Goal: Task Accomplishment & Management: Use online tool/utility

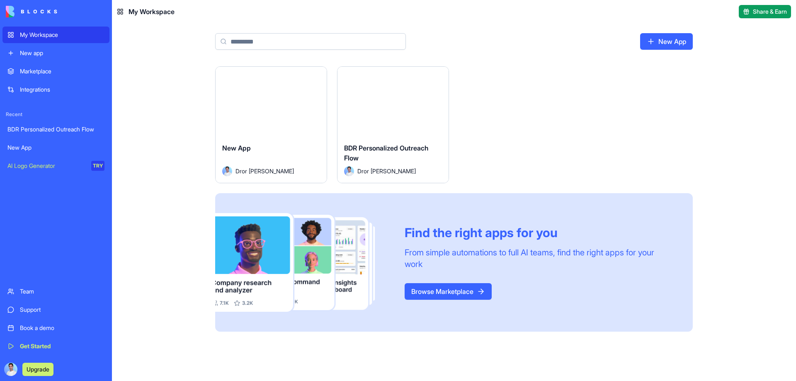
click at [63, 66] on link "Marketplace" at bounding box center [55, 71] width 107 height 17
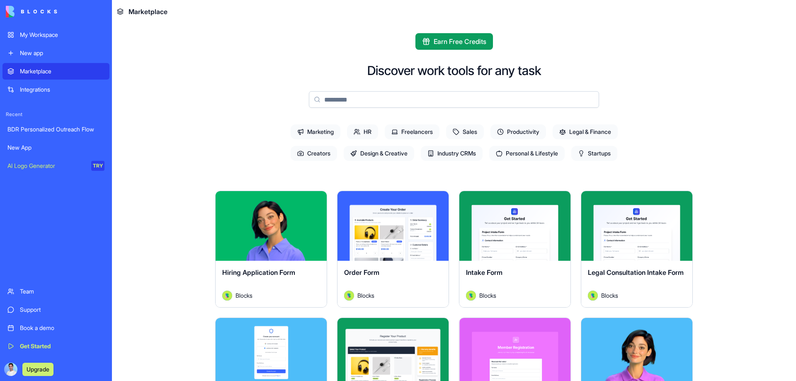
click at [458, 130] on span "Sales" at bounding box center [465, 131] width 38 height 15
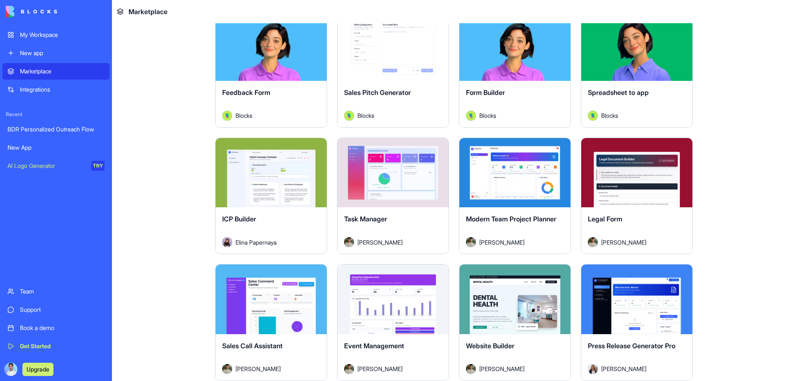
scroll to position [166, 0]
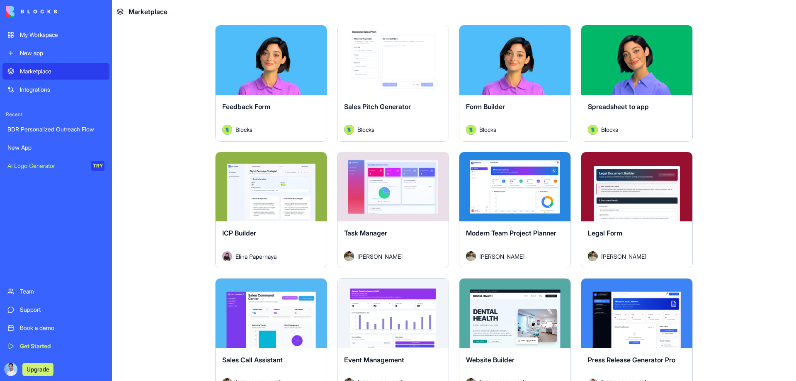
click at [277, 169] on div "Explore" at bounding box center [271, 187] width 111 height 70
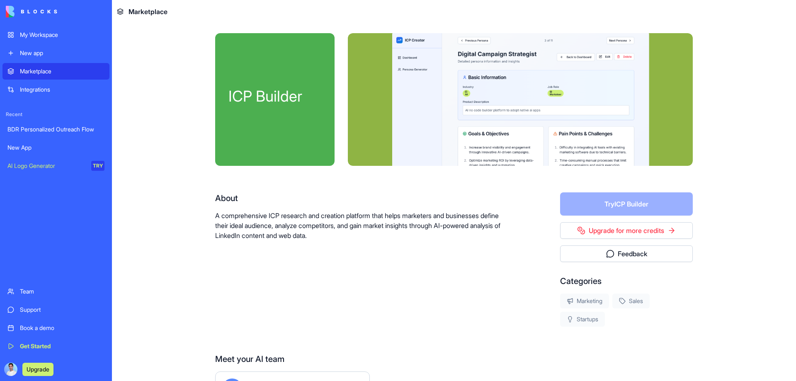
click at [80, 134] on link "BDR Personalized Outreach Flow" at bounding box center [55, 129] width 107 height 17
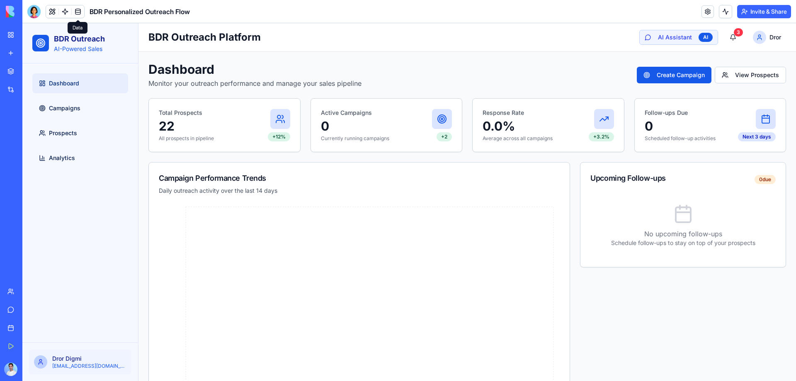
click at [75, 15] on link at bounding box center [78, 11] width 12 height 12
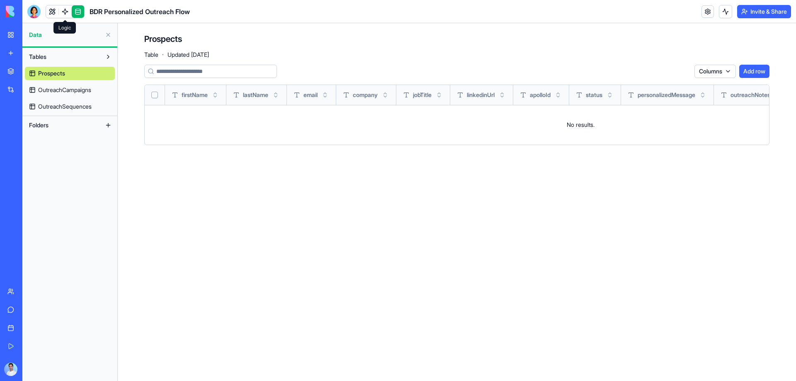
click at [64, 15] on link at bounding box center [65, 11] width 12 height 12
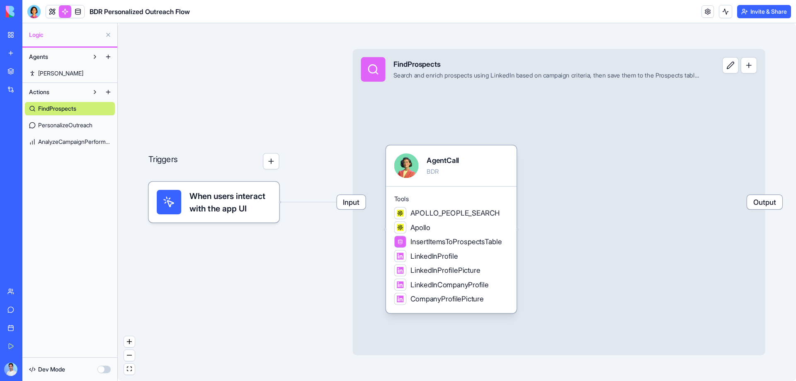
click at [80, 126] on span "PersonalizeOutreach" at bounding box center [65, 125] width 54 height 8
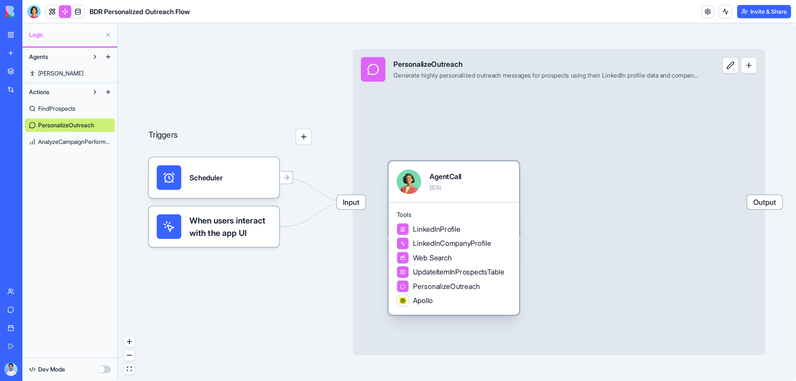
click at [455, 262] on div "Web Search" at bounding box center [454, 258] width 114 height 12
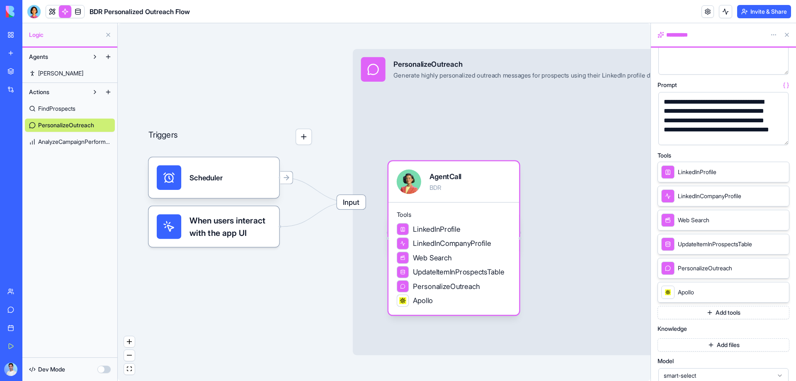
scroll to position [83, 0]
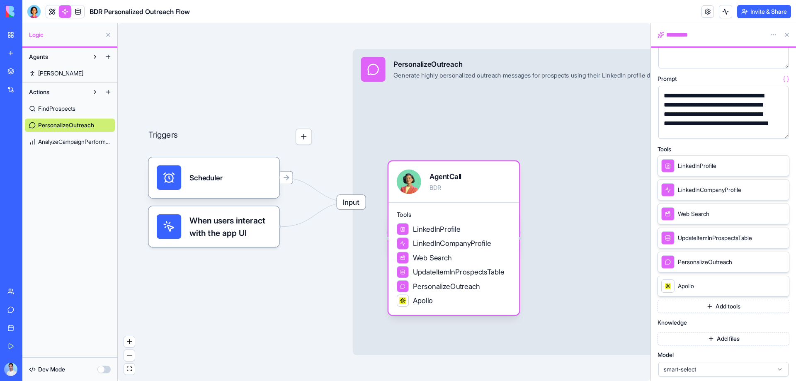
click at [725, 369] on span "smart-select" at bounding box center [719, 369] width 110 height 8
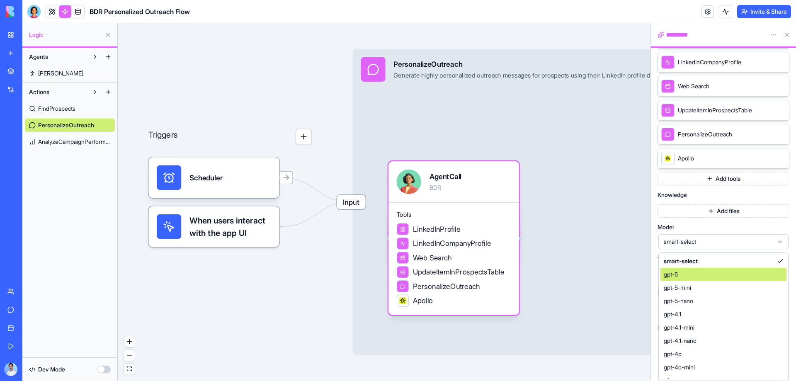
click at [709, 275] on div "gpt-5" at bounding box center [724, 274] width 126 height 13
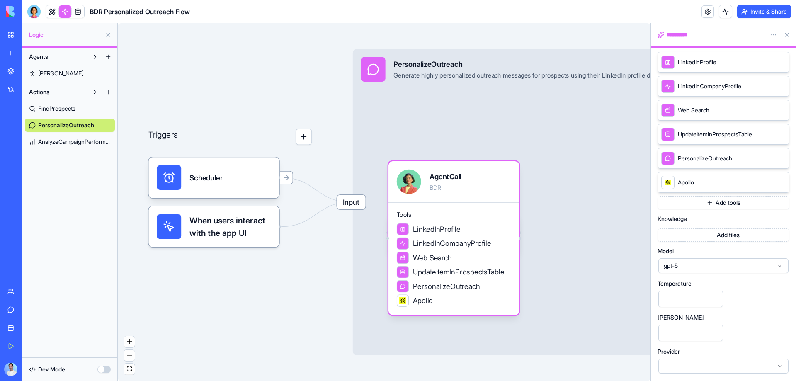
scroll to position [187, 0]
click at [693, 364] on div at bounding box center [724, 366] width 130 height 15
click at [735, 296] on div "**********" at bounding box center [724, 121] width 132 height 507
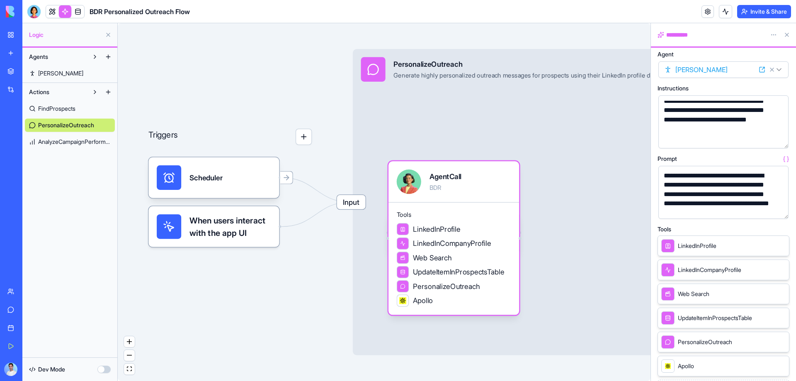
scroll to position [0, 0]
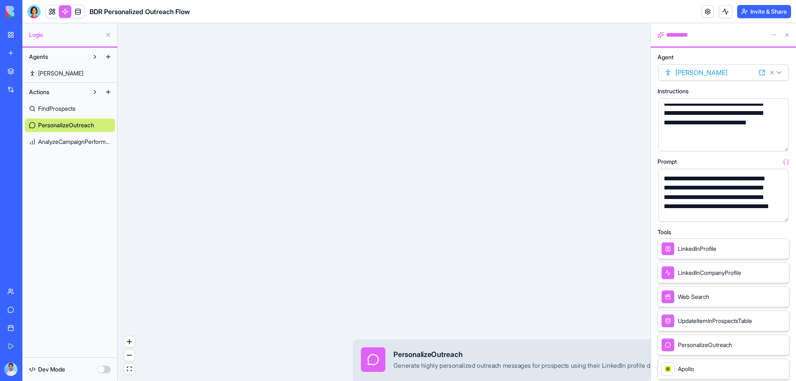
click at [788, 35] on button at bounding box center [787, 34] width 13 height 13
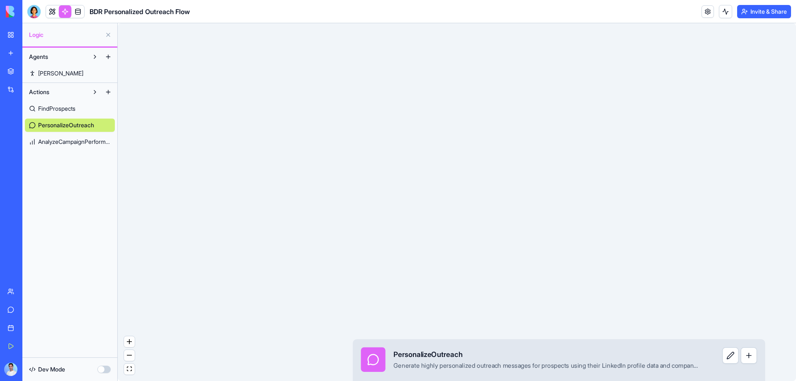
click at [16, 10] on img at bounding box center [31, 12] width 51 height 12
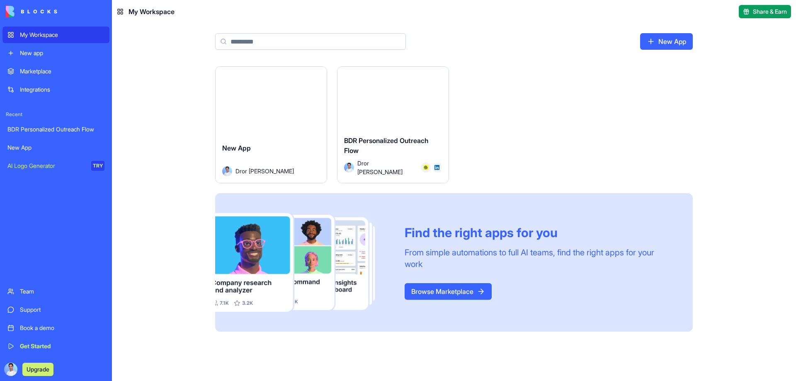
click at [73, 339] on link "Get Started" at bounding box center [55, 346] width 107 height 17
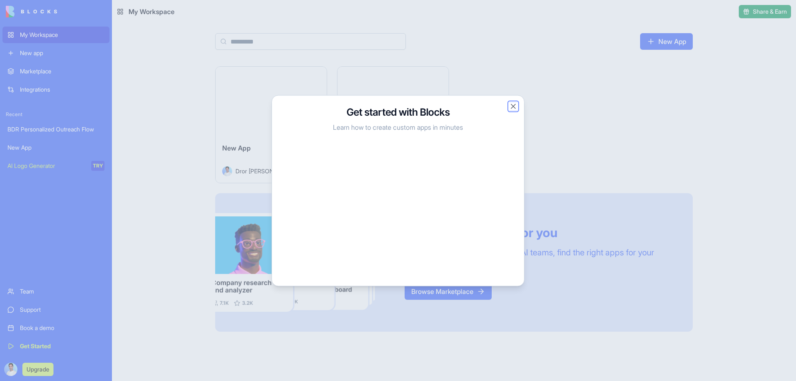
click at [512, 106] on button "Close" at bounding box center [513, 106] width 8 height 8
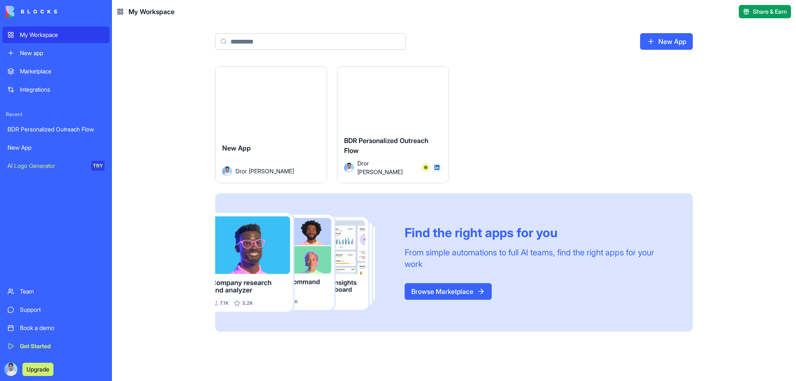
click at [45, 364] on button "Upgrade" at bounding box center [37, 369] width 31 height 13
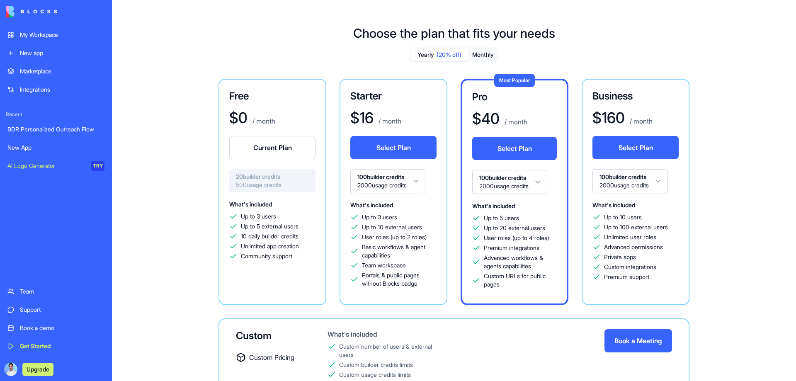
click at [492, 53] on button "Monthly" at bounding box center [483, 55] width 29 height 12
